Goal: Task Accomplishment & Management: Complete application form

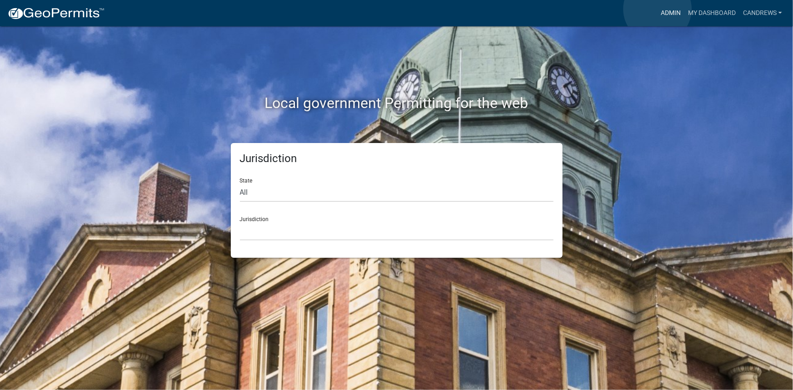
click at [658, 9] on link "Admin" at bounding box center [670, 13] width 27 height 17
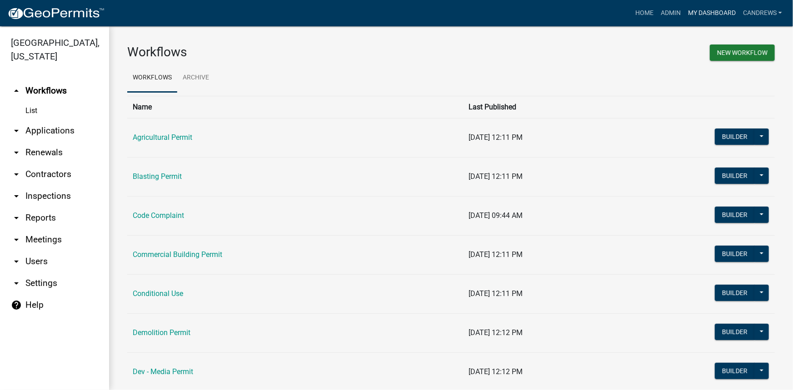
click at [700, 10] on link "My Dashboard" at bounding box center [711, 13] width 55 height 17
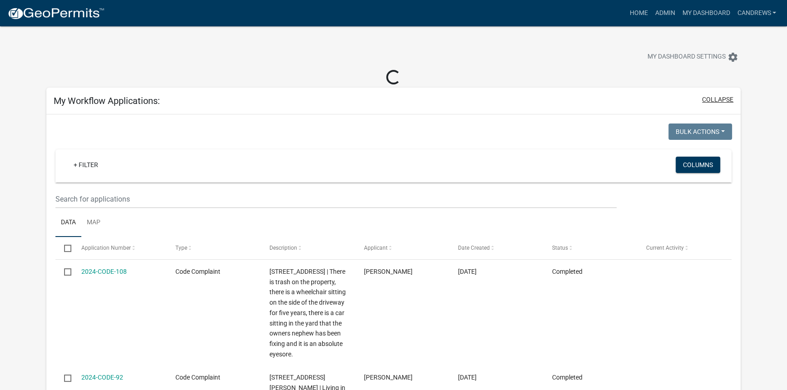
click at [713, 101] on button "collapse" at bounding box center [717, 100] width 31 height 10
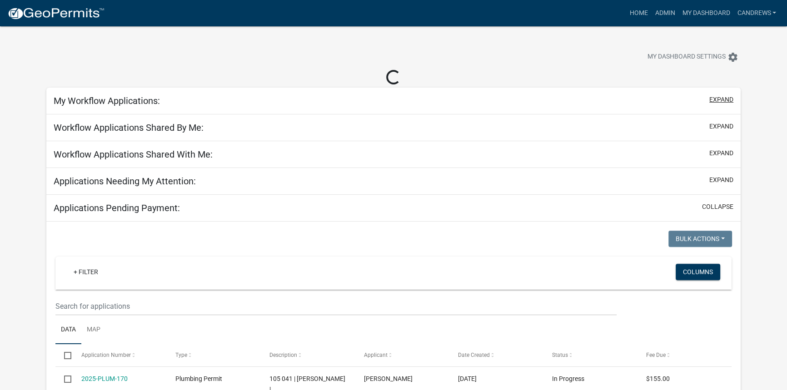
select select "2: 50"
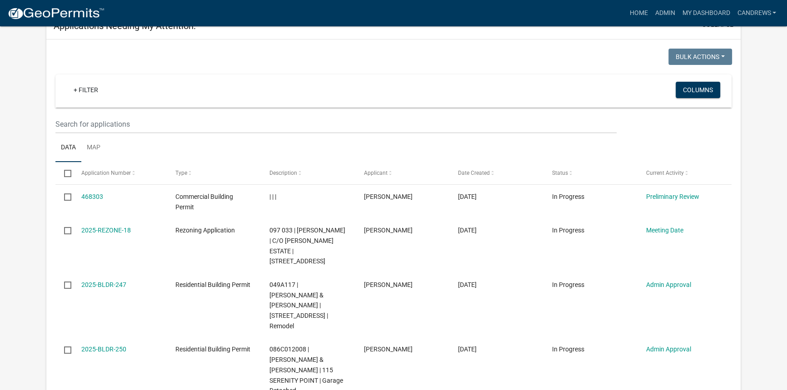
scroll to position [125, 0]
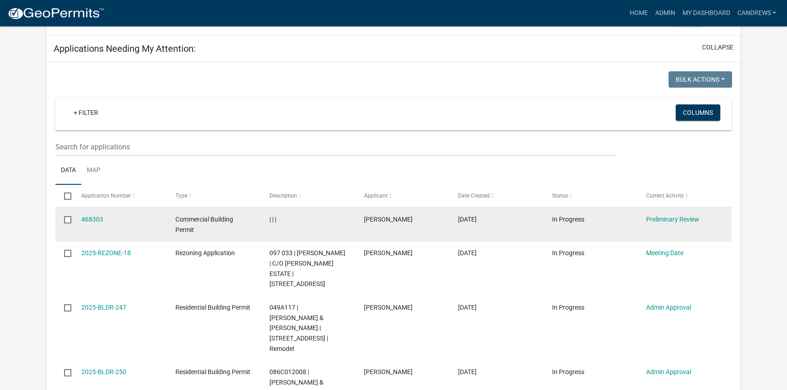
drag, startPoint x: 689, startPoint y: 217, endPoint x: 78, endPoint y: 219, distance: 611.2
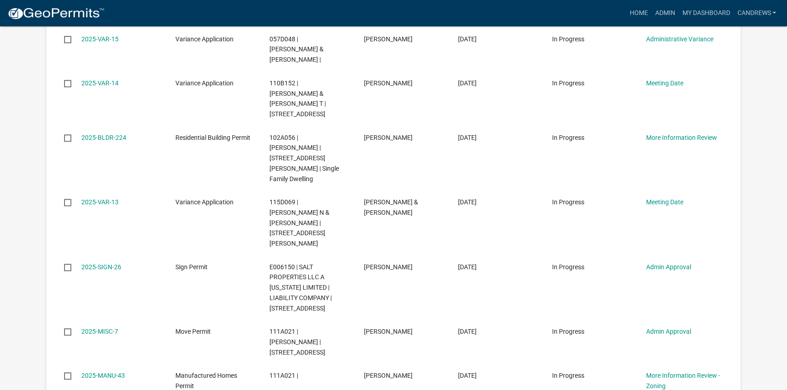
scroll to position [1158, 0]
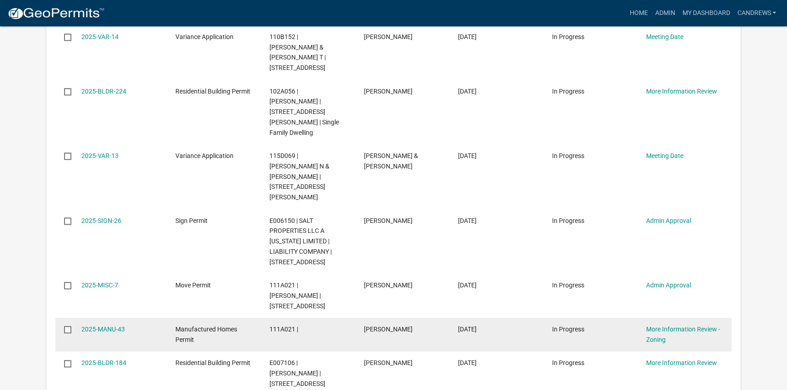
click at [352, 318] on datatable-body-cell "111A021 |" at bounding box center [308, 335] width 94 height 34
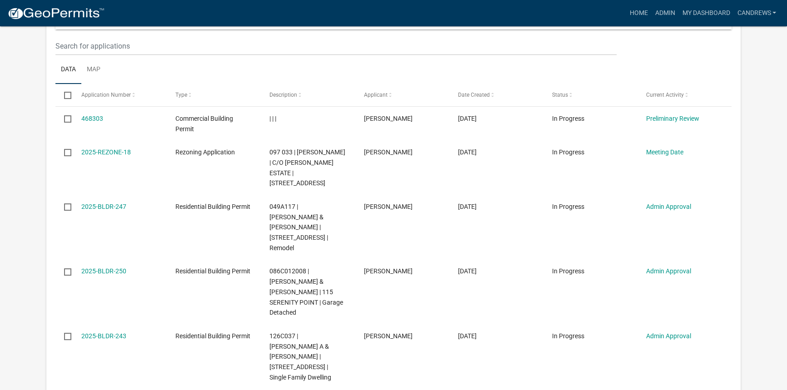
scroll to position [206, 0]
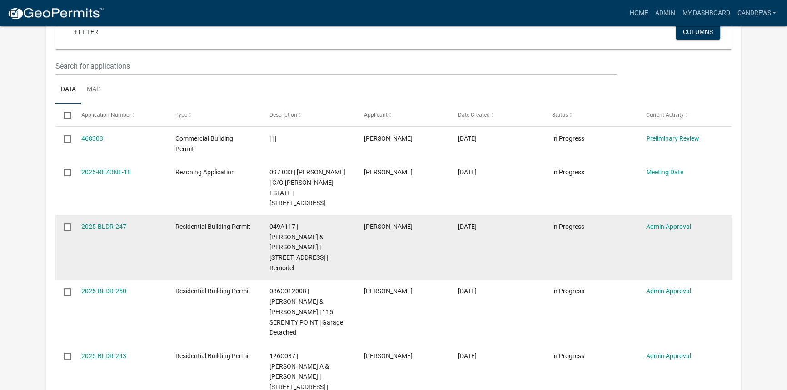
drag, startPoint x: 653, startPoint y: 180, endPoint x: 80, endPoint y: 214, distance: 574.4
copy datatable-scroller "2025-BLDR-247 Residential Building Permit 049A117 | HARRIS ROBERT & FELICIA SMI…"
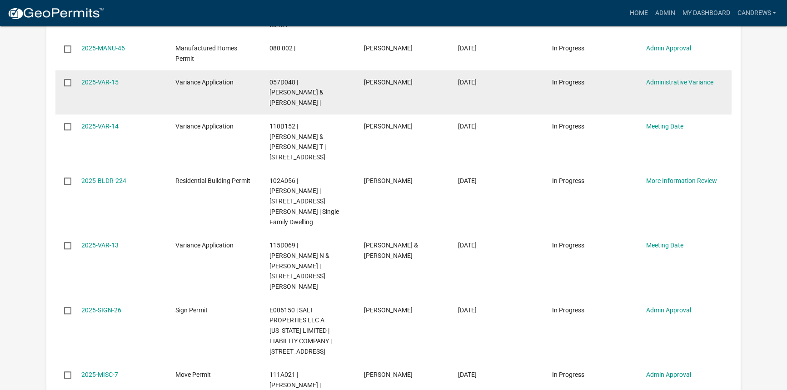
scroll to position [1073, 0]
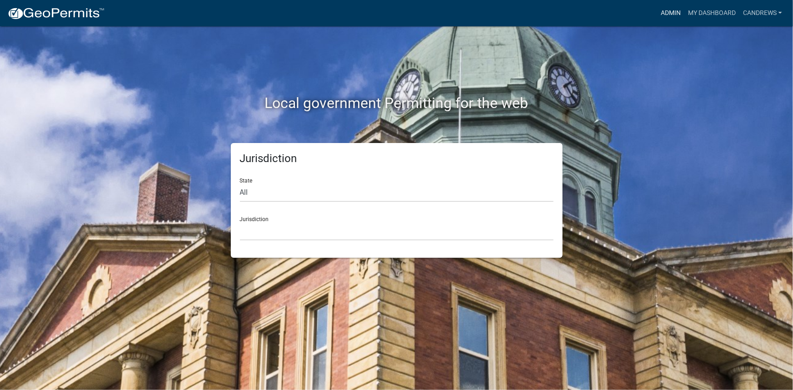
click at [659, 13] on link "Admin" at bounding box center [670, 13] width 27 height 17
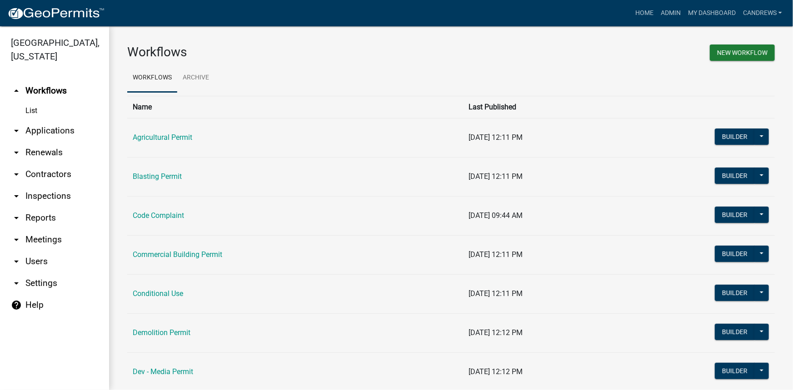
click at [55, 135] on link "arrow_drop_down Applications" at bounding box center [54, 131] width 109 height 22
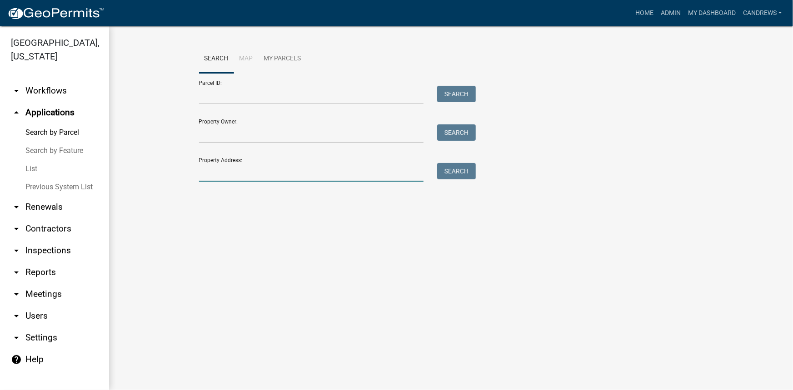
click at [216, 177] on input "Property Address:" at bounding box center [311, 172] width 225 height 19
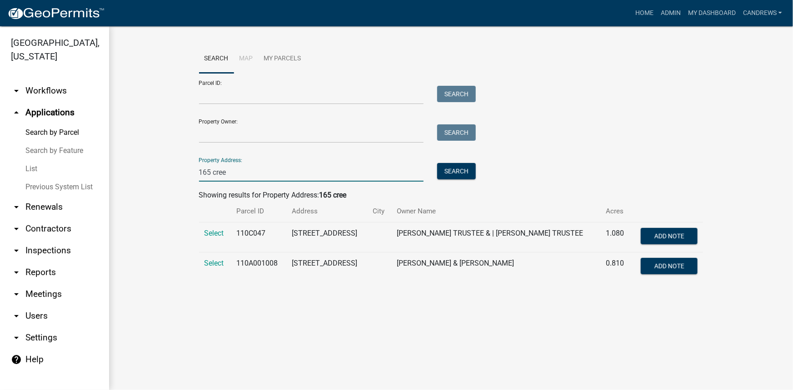
click at [205, 171] on input "165 cree" at bounding box center [311, 172] width 225 height 19
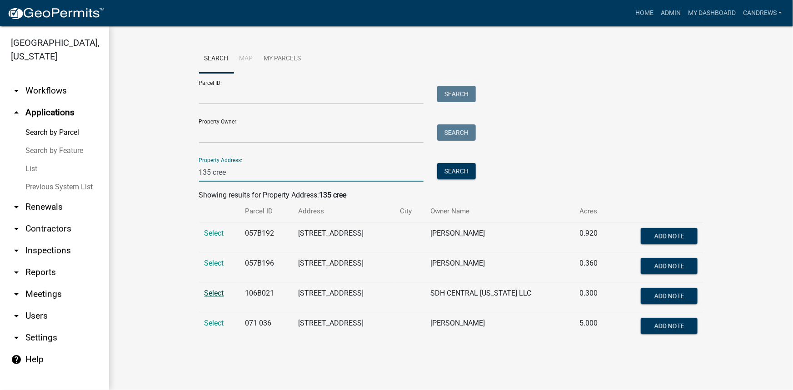
type input "135 cree"
click at [219, 294] on span "Select" at bounding box center [214, 293] width 20 height 9
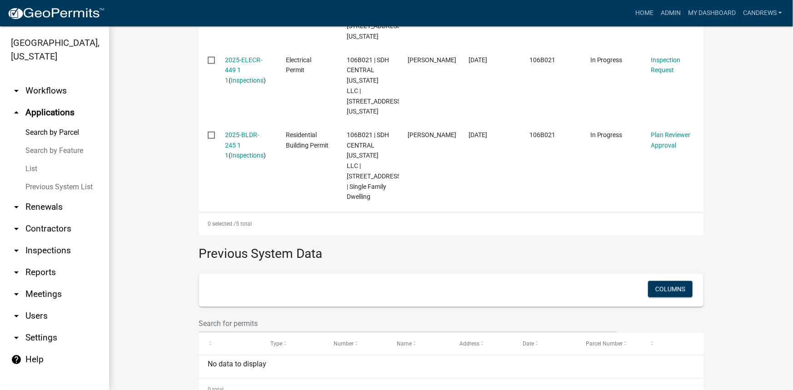
scroll to position [522, 0]
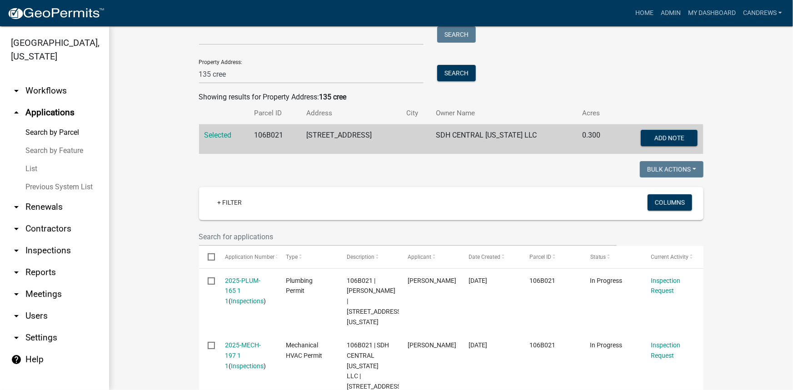
scroll to position [67, 0]
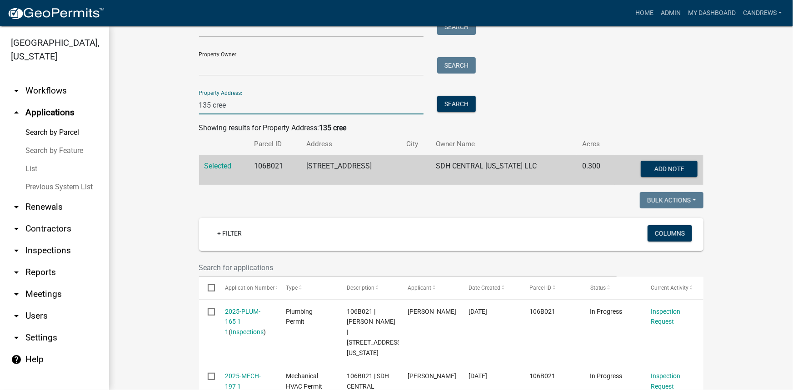
drag, startPoint x: 234, startPoint y: 102, endPoint x: 114, endPoint y: 93, distance: 120.7
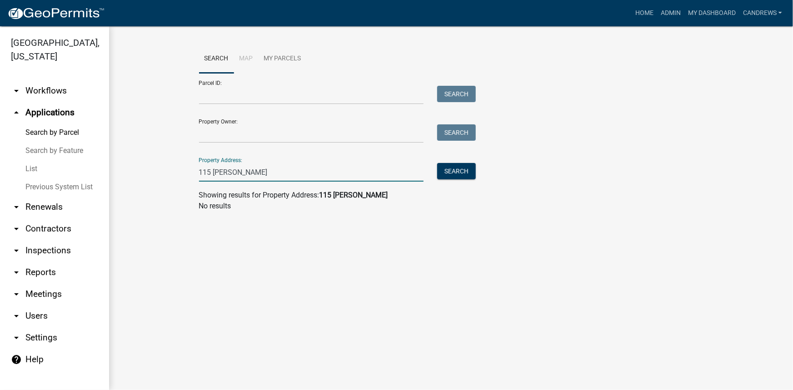
click at [218, 172] on input "115 [PERSON_NAME]" at bounding box center [311, 172] width 225 height 19
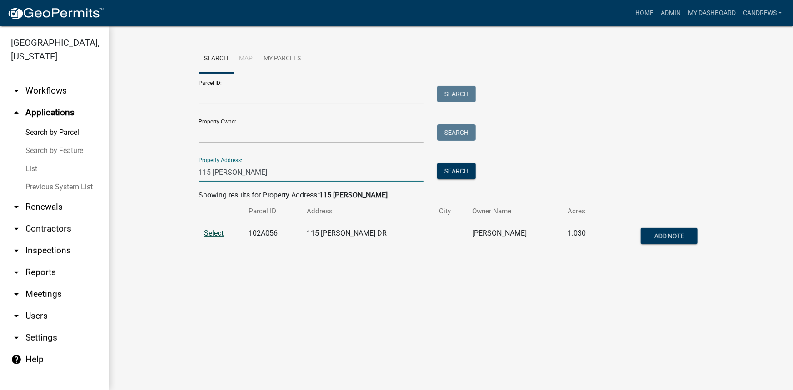
type input "115 [PERSON_NAME]"
click at [217, 235] on span "Select" at bounding box center [214, 233] width 20 height 9
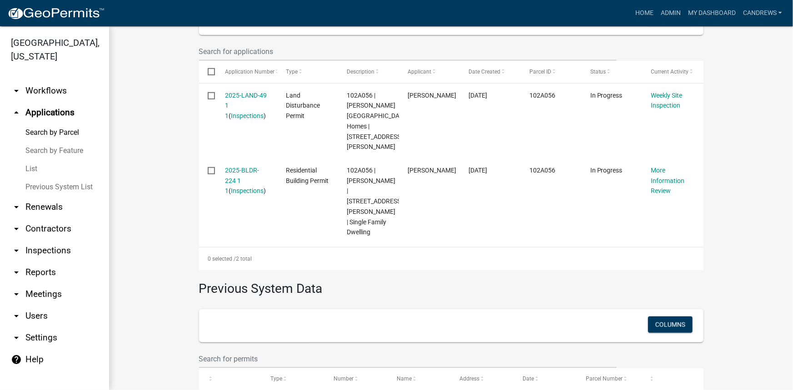
scroll to position [285, 0]
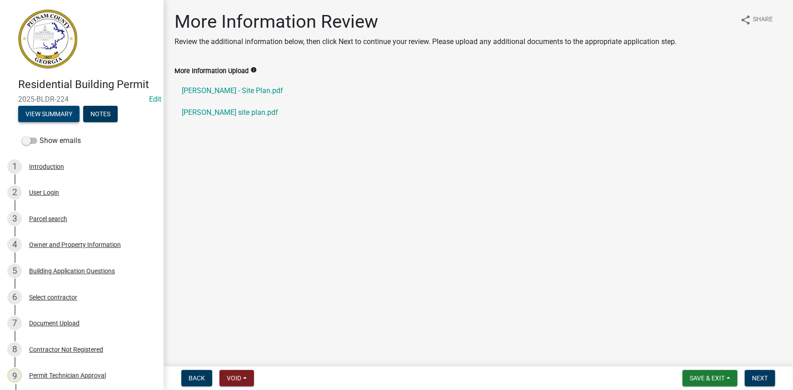
click at [60, 112] on button "View Summary" at bounding box center [48, 114] width 61 height 16
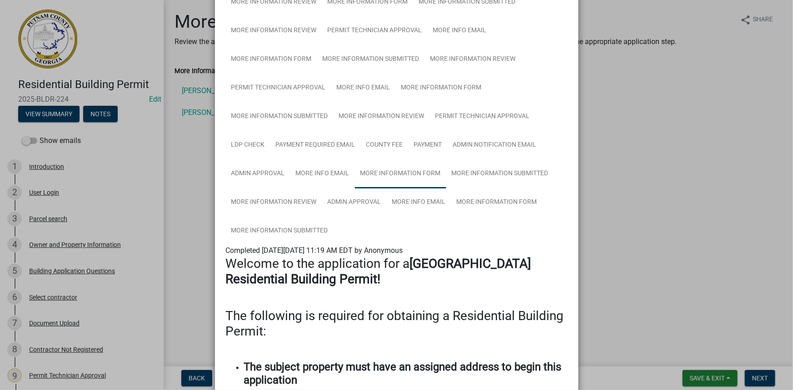
scroll to position [165, 0]
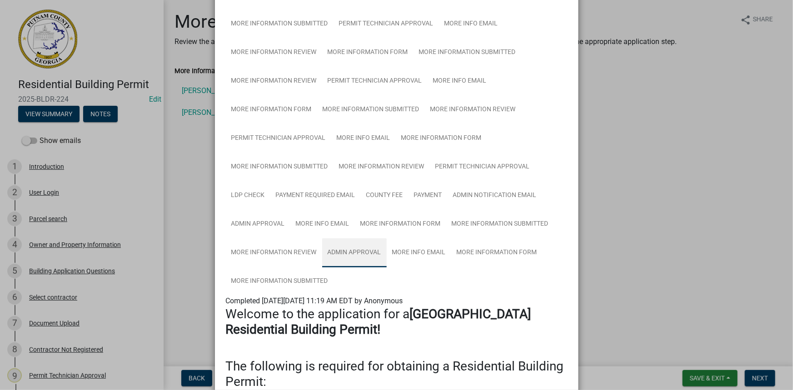
click at [339, 250] on link "Admin Approval" at bounding box center [354, 253] width 65 height 29
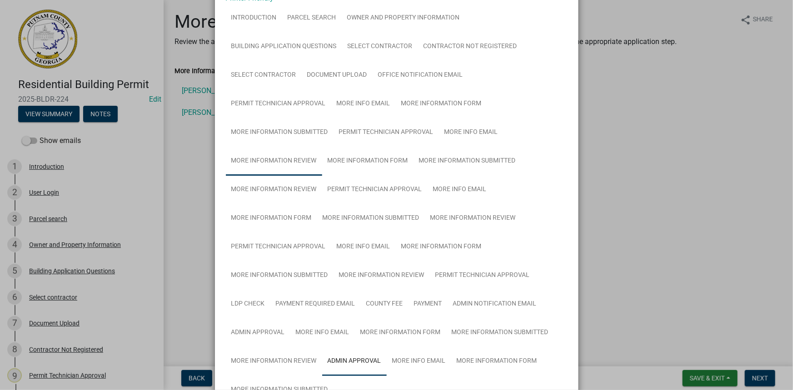
scroll to position [41, 0]
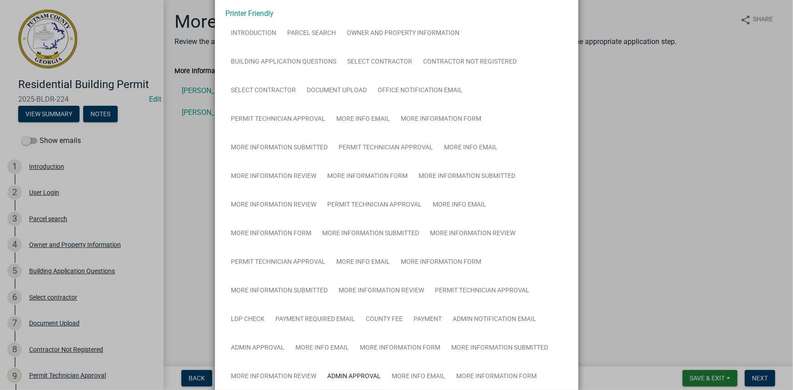
drag, startPoint x: 197, startPoint y: 156, endPoint x: 196, endPoint y: 134, distance: 22.3
click at [197, 151] on ngb-modal-window "Summary × Printer Friendly Introduction Parcel search Owner and Property Inform…" at bounding box center [396, 195] width 793 height 390
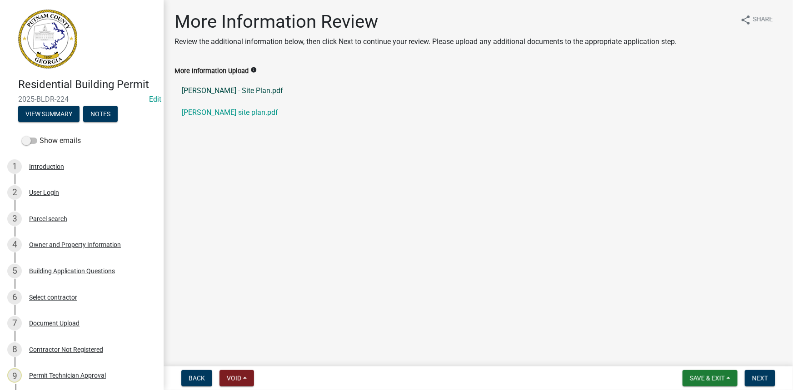
click at [208, 95] on link "Tirado - Site Plan.pdf" at bounding box center [478, 91] width 608 height 22
click at [227, 116] on link "Tirado site plan.pdf" at bounding box center [478, 113] width 608 height 22
click at [56, 319] on div "7 Document Upload" at bounding box center [78, 323] width 142 height 15
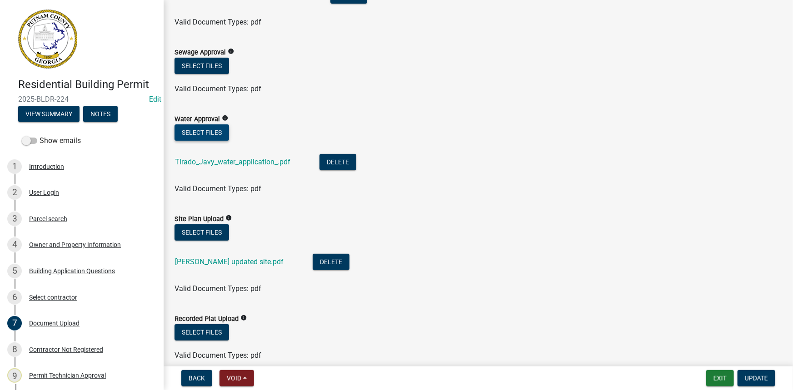
scroll to position [165, 0]
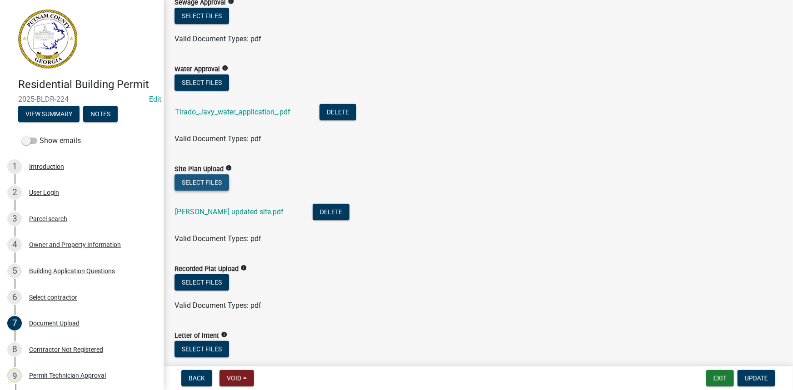
click at [210, 189] on button "Select files" at bounding box center [201, 182] width 55 height 16
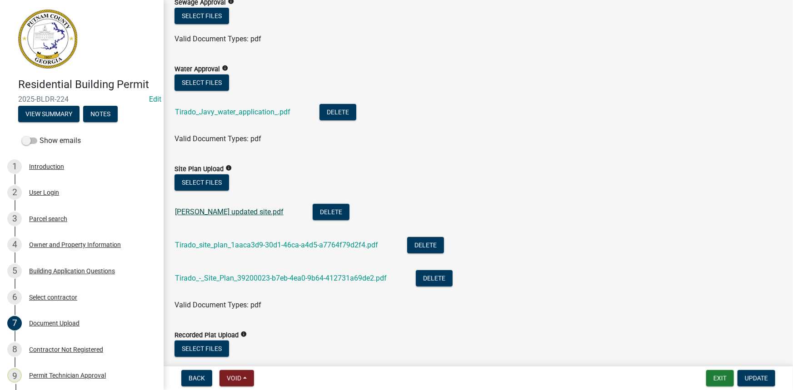
click at [232, 212] on link "Tirado updated site.pdf" at bounding box center [229, 212] width 109 height 9
click at [762, 375] on span "Update" at bounding box center [756, 378] width 23 height 7
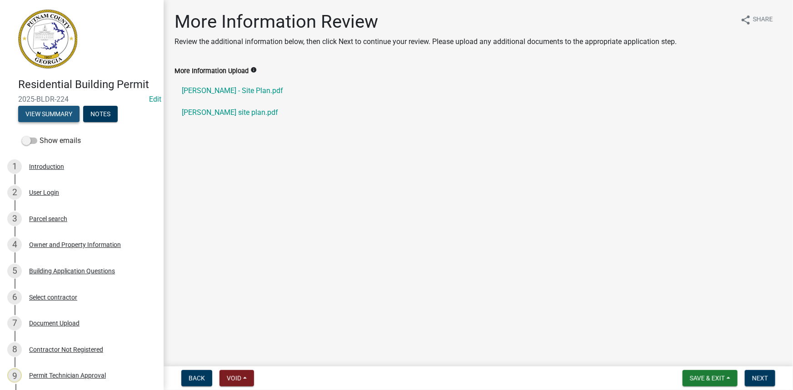
click at [57, 116] on button "View Summary" at bounding box center [48, 114] width 61 height 16
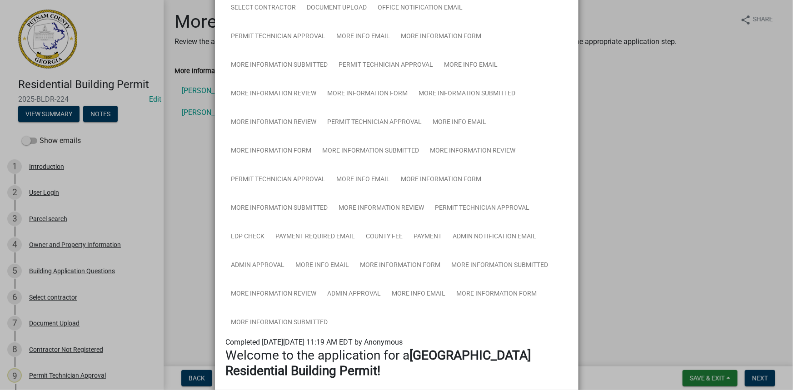
scroll to position [206, 0]
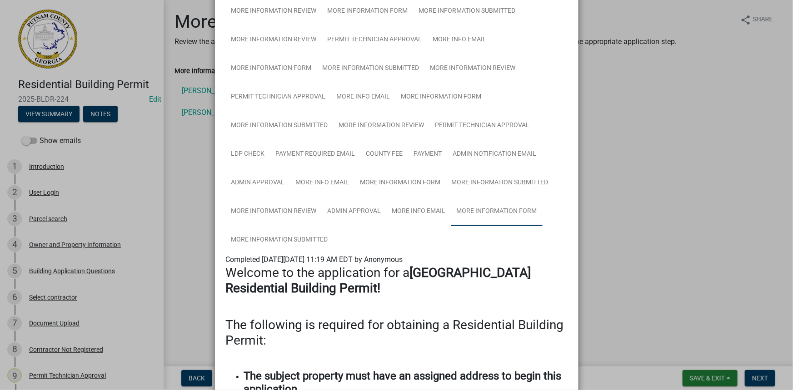
click at [495, 208] on link "More Information Form" at bounding box center [496, 211] width 91 height 29
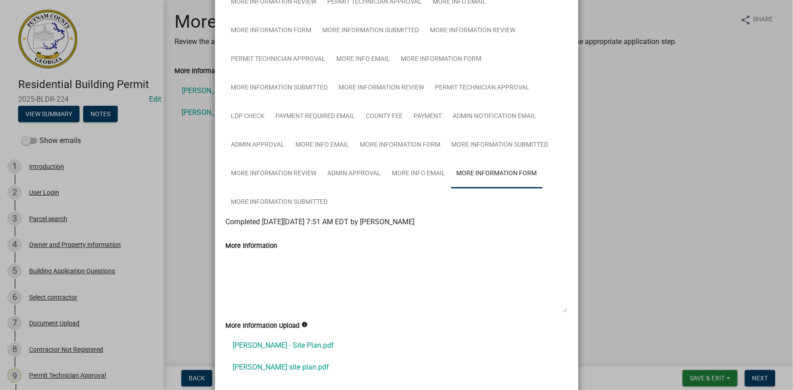
scroll to position [289, 0]
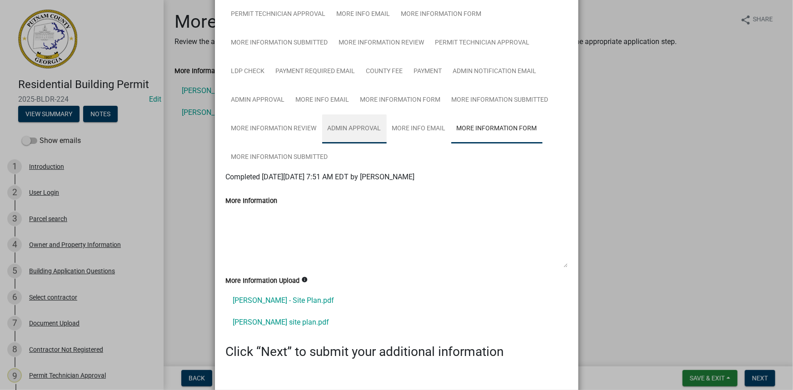
click at [355, 128] on link "Admin Approval" at bounding box center [354, 129] width 65 height 29
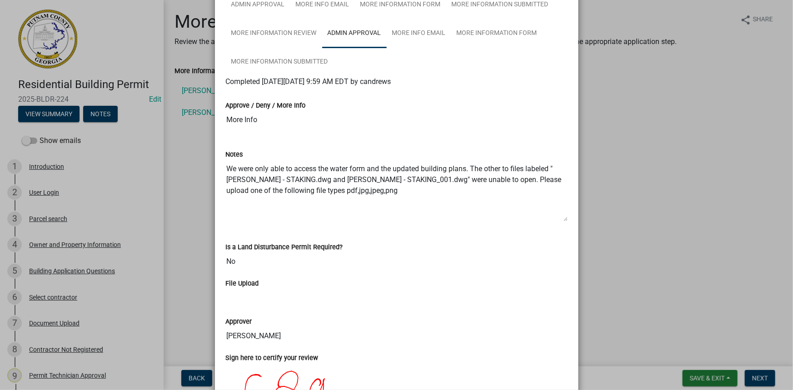
scroll to position [413, 0]
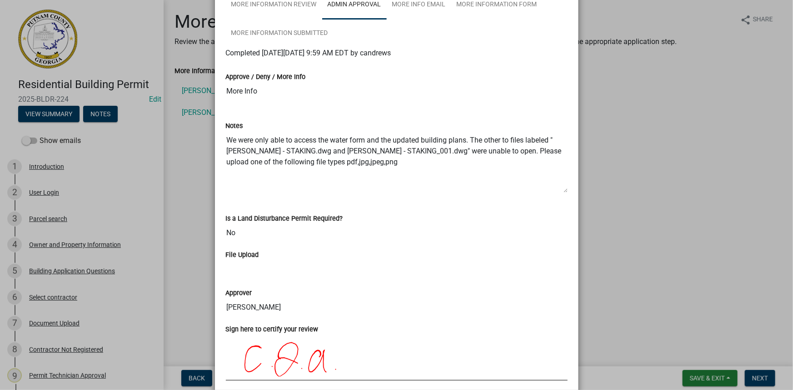
drag, startPoint x: 696, startPoint y: 212, endPoint x: 700, endPoint y: 216, distance: 5.5
click at [697, 212] on ngb-modal-window "Summary × Printer Friendly Introduction Parcel search Owner and Property Inform…" at bounding box center [396, 195] width 793 height 390
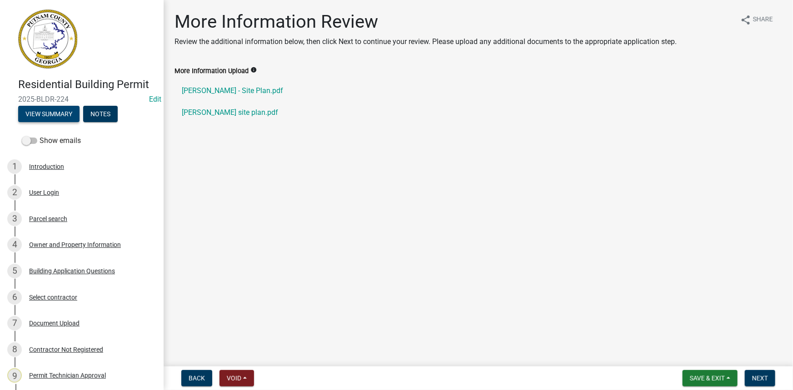
click at [56, 109] on button "View Summary" at bounding box center [48, 114] width 61 height 16
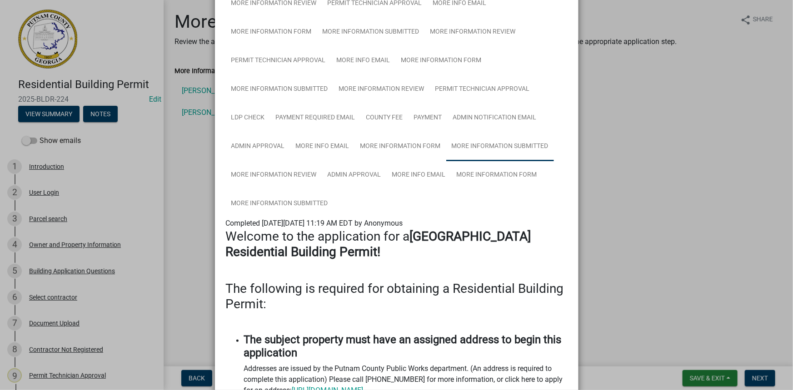
scroll to position [248, 0]
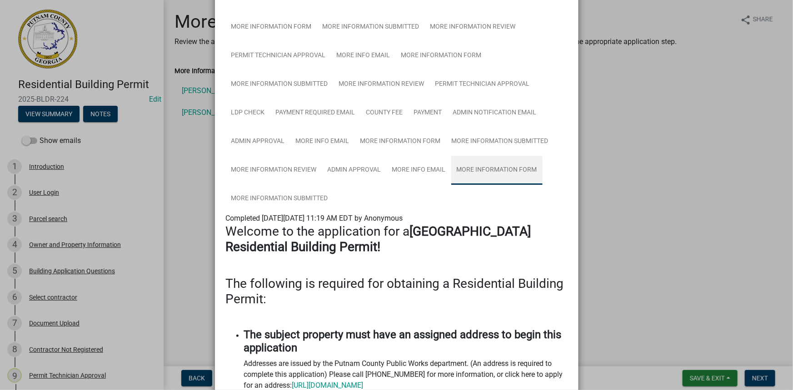
click at [489, 180] on link "More Information Form" at bounding box center [496, 170] width 91 height 29
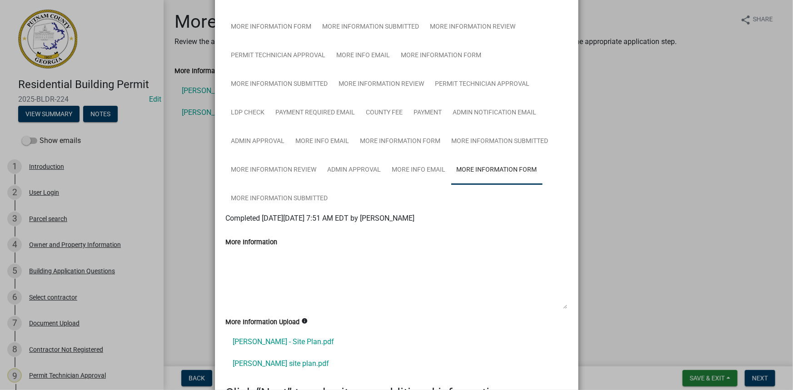
drag, startPoint x: 654, startPoint y: 229, endPoint x: 677, endPoint y: 245, distance: 27.7
click at [657, 230] on ngb-modal-window "Summary × Printer Friendly Introduction Parcel search Owner and Property Inform…" at bounding box center [396, 195] width 793 height 390
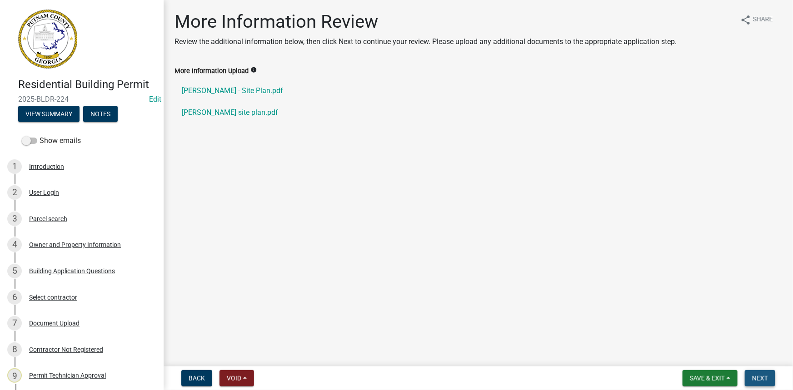
click at [764, 379] on span "Next" at bounding box center [760, 378] width 16 height 7
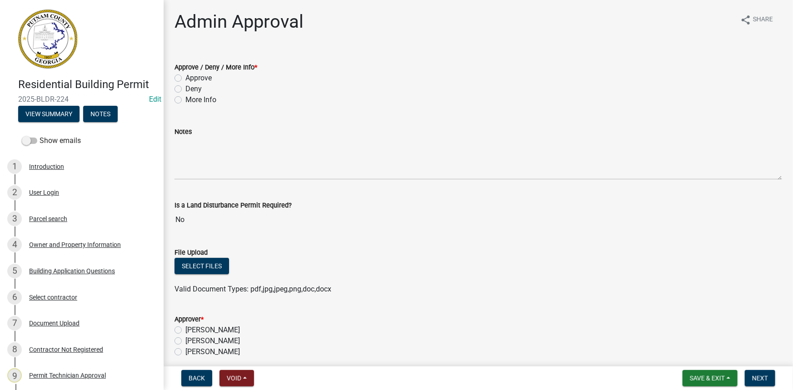
click at [195, 77] on label "Approve" at bounding box center [198, 78] width 26 height 11
click at [191, 77] on input "Approve" at bounding box center [188, 76] width 6 height 6
radio input "true"
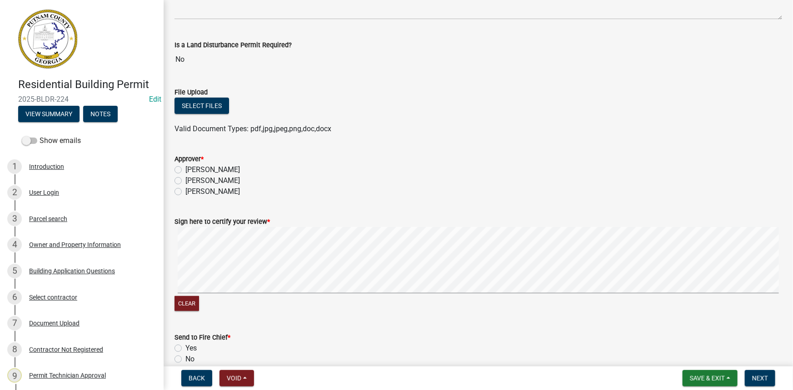
scroll to position [206, 0]
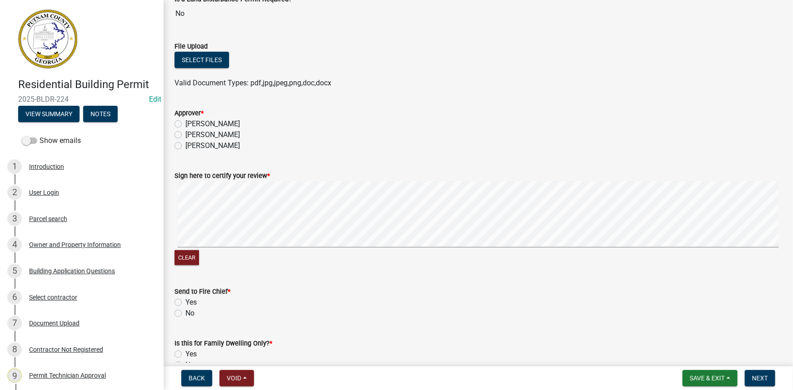
click at [223, 130] on label "Courtney Andrews" at bounding box center [212, 135] width 55 height 11
click at [191, 130] on input "Courtney Andrews" at bounding box center [188, 133] width 6 height 6
radio input "true"
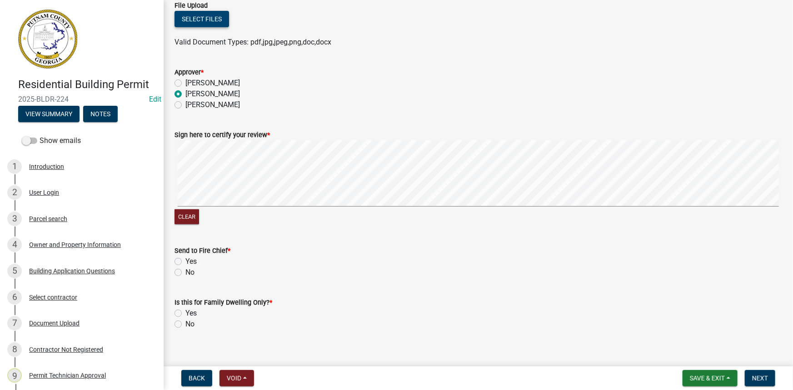
scroll to position [248, 0]
click at [181, 210] on button "Clear" at bounding box center [186, 216] width 25 height 15
click at [186, 213] on button "Clear" at bounding box center [186, 216] width 25 height 15
click at [185, 270] on label "No" at bounding box center [189, 272] width 9 height 11
click at [185, 270] on input "No" at bounding box center [188, 270] width 6 height 6
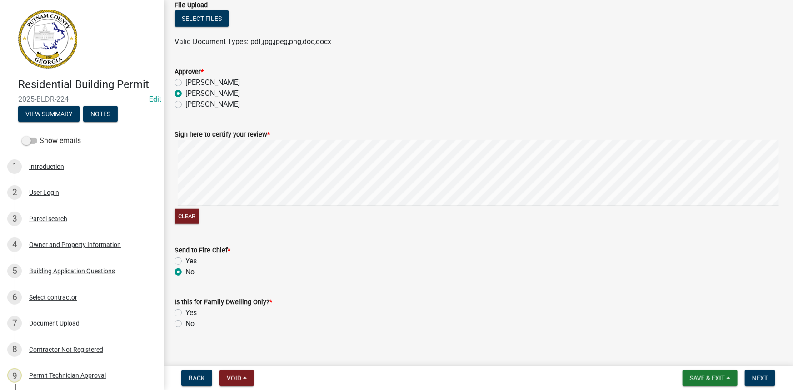
radio input "true"
click at [185, 325] on label "No" at bounding box center [189, 324] width 9 height 11
click at [185, 324] on input "No" at bounding box center [188, 322] width 6 height 6
radio input "true"
click at [765, 383] on button "Next" at bounding box center [760, 378] width 30 height 16
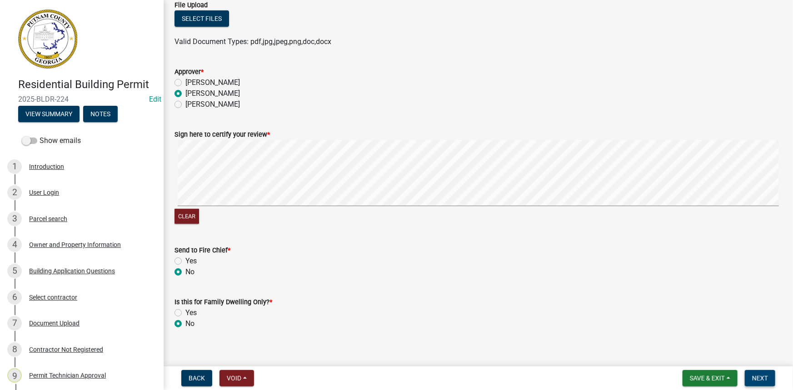
scroll to position [0, 0]
